Goal: Obtain resource: Obtain resource

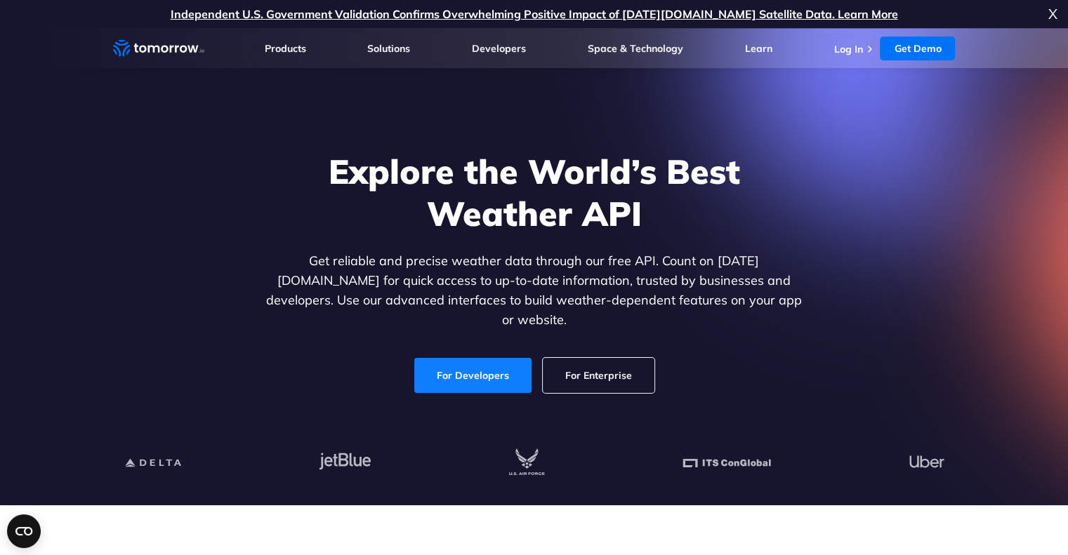
click at [458, 358] on link "For Developers" at bounding box center [472, 375] width 117 height 35
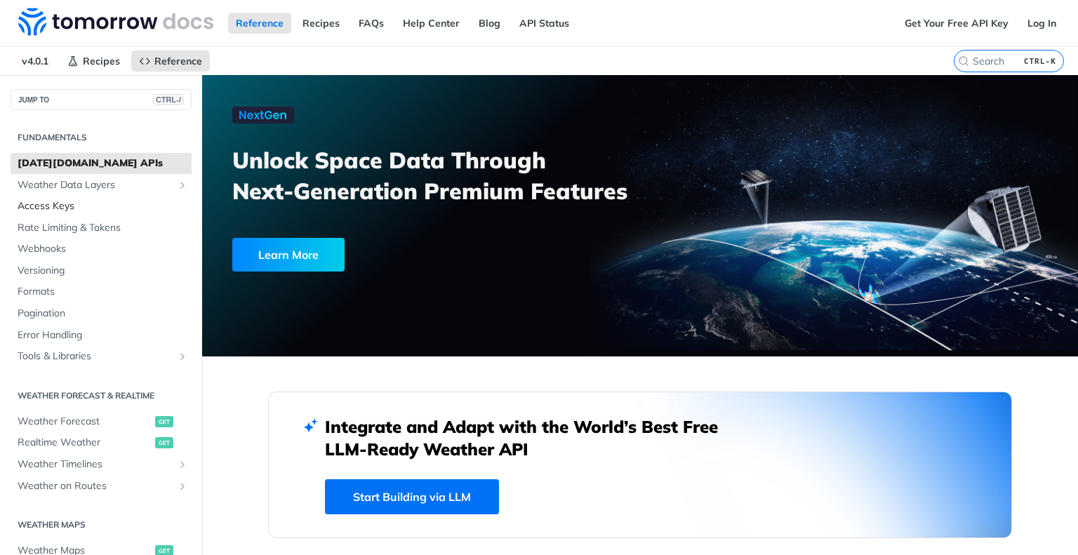
click at [53, 206] on span "Access Keys" at bounding box center [103, 206] width 171 height 14
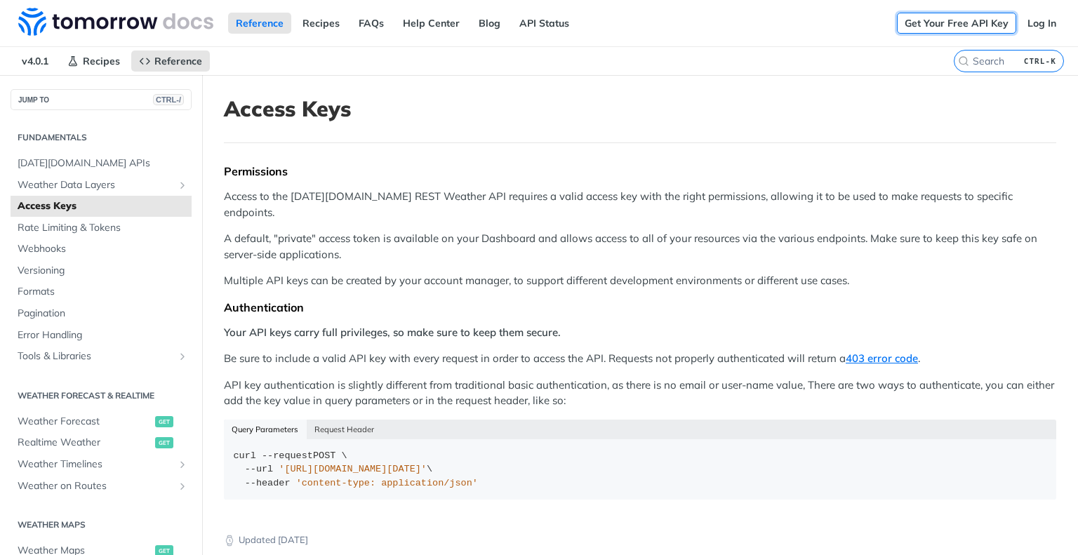
click at [922, 18] on link "Get Your Free API Key" at bounding box center [956, 23] width 119 height 21
click at [979, 23] on link "Get Your Free API Key" at bounding box center [956, 23] width 119 height 21
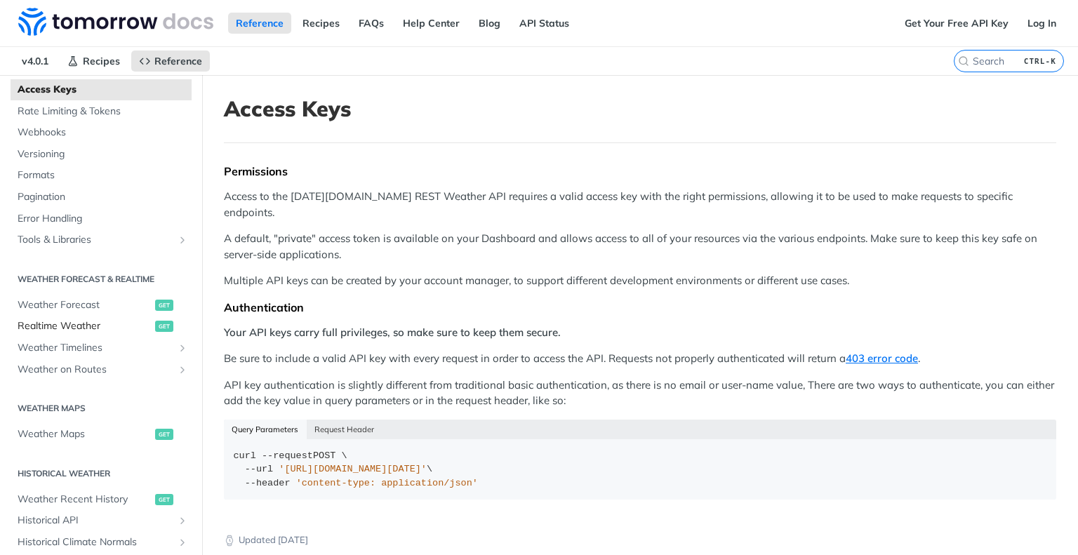
click at [155, 325] on span "get" at bounding box center [164, 326] width 18 height 11
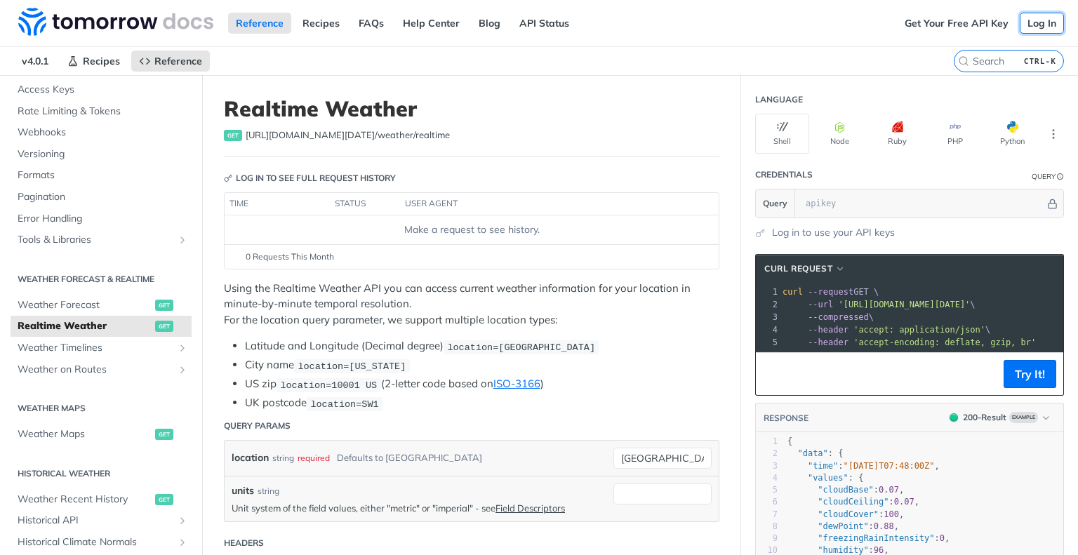
click at [1039, 20] on link "Log In" at bounding box center [1042, 23] width 44 height 21
